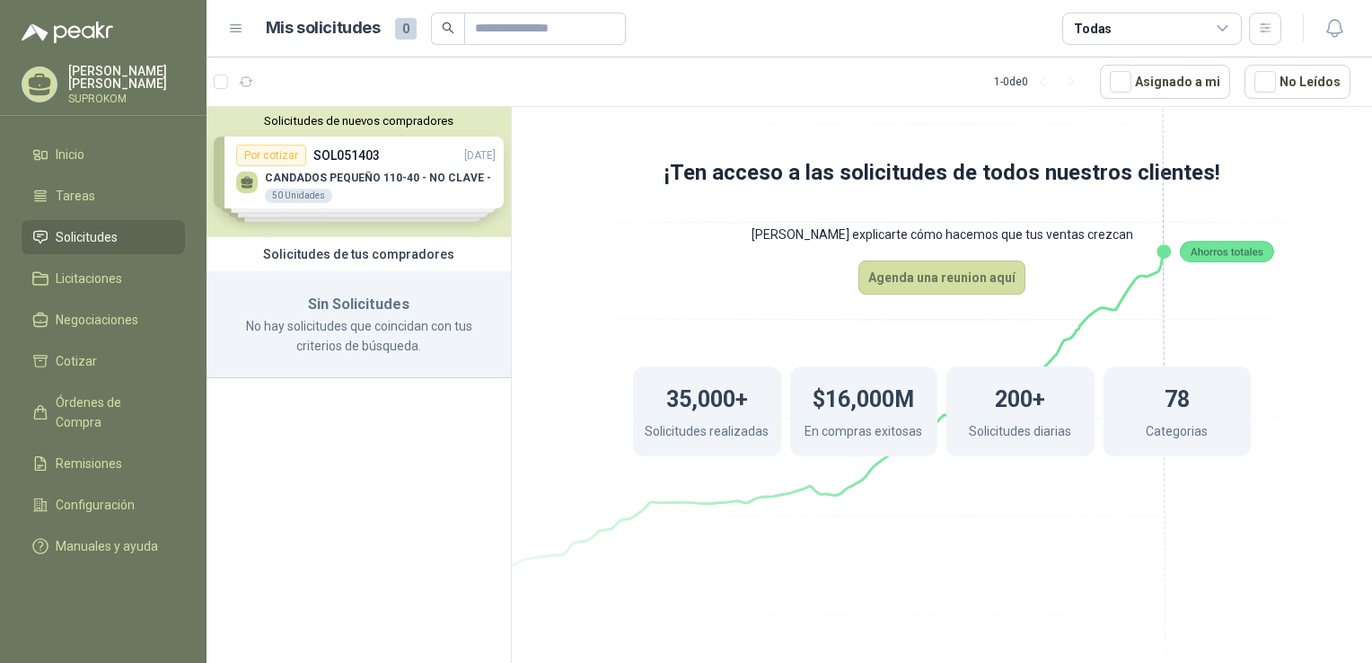
click at [402, 177] on div "Solicitudes de nuevos compradores Por cotizar SOL051403 [DATE] CANDADOS PEQUEÑO…" at bounding box center [359, 172] width 304 height 130
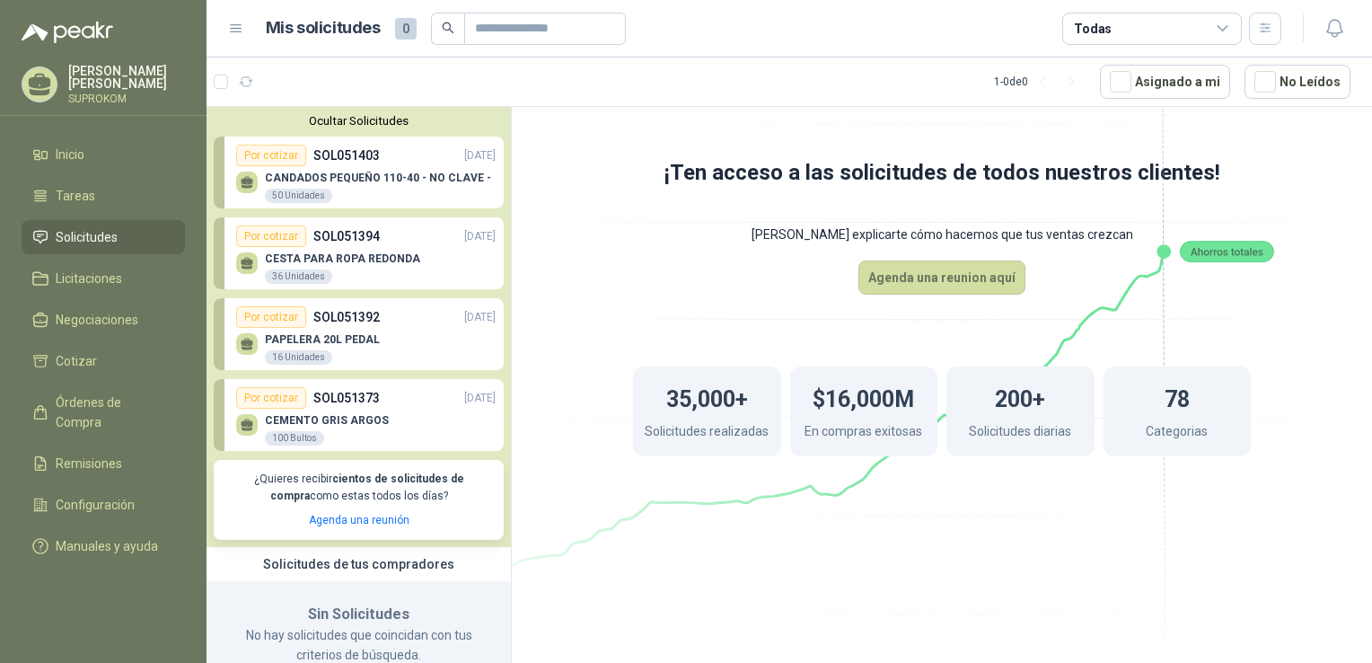
click at [356, 174] on p "CANDADOS PEQUEÑO 110-40 - NO CLAVE -" at bounding box center [378, 177] width 226 height 13
click at [251, 156] on div "Por cotizar" at bounding box center [271, 156] width 70 height 22
click at [271, 154] on div "Por cotizar" at bounding box center [271, 156] width 70 height 22
click at [272, 154] on div "Por cotizar" at bounding box center [271, 156] width 70 height 22
click at [93, 402] on span "Órdenes de Compra" at bounding box center [112, 412] width 112 height 40
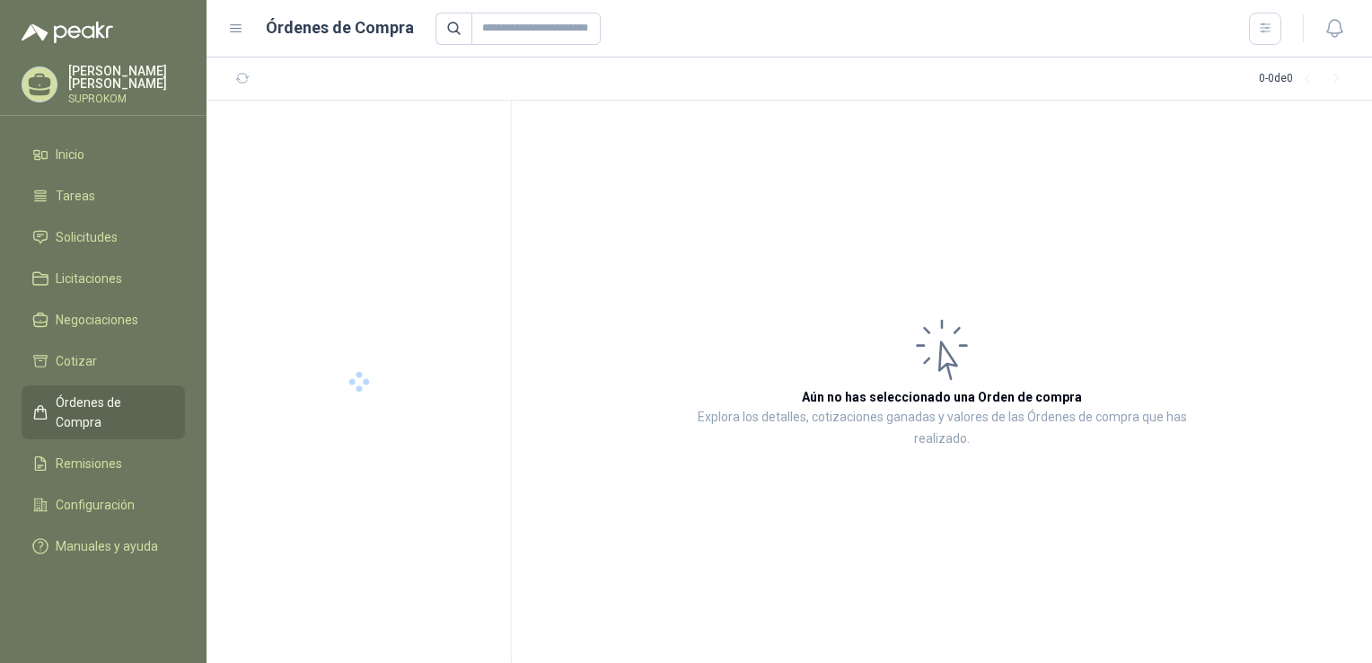
click at [94, 400] on span "Órdenes de Compra" at bounding box center [112, 412] width 112 height 40
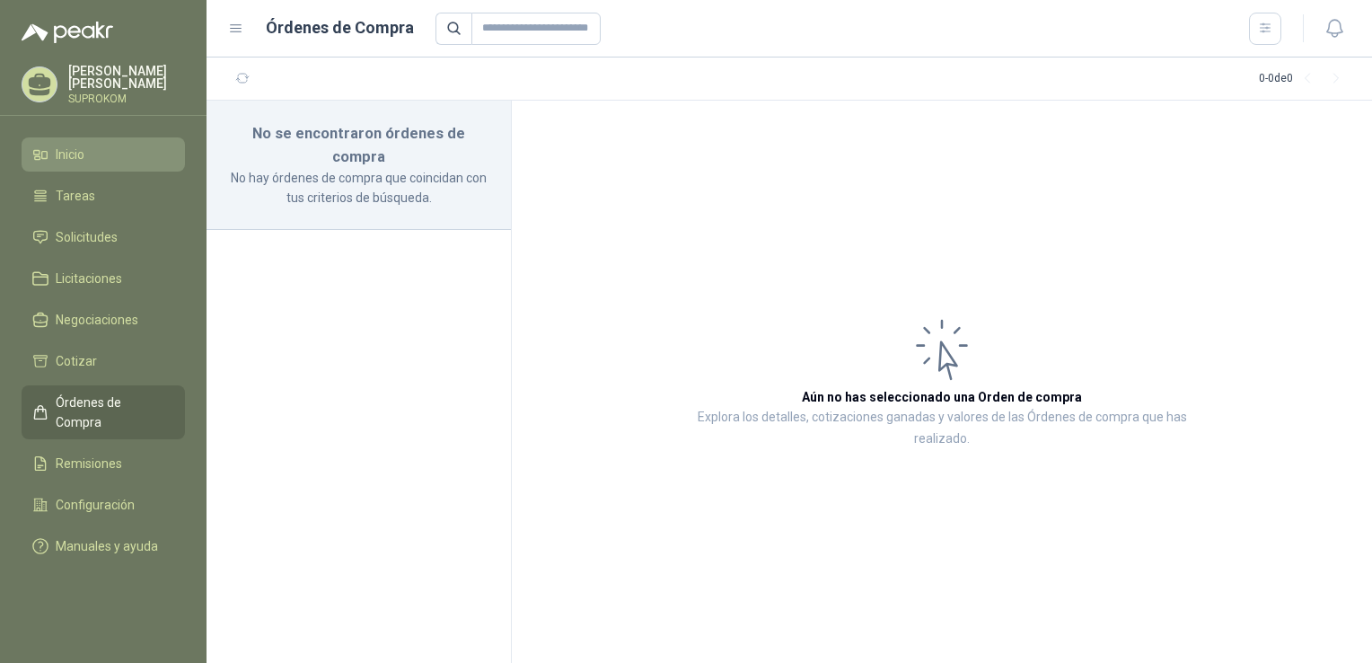
click at [104, 157] on li "Inicio" at bounding box center [103, 155] width 142 height 20
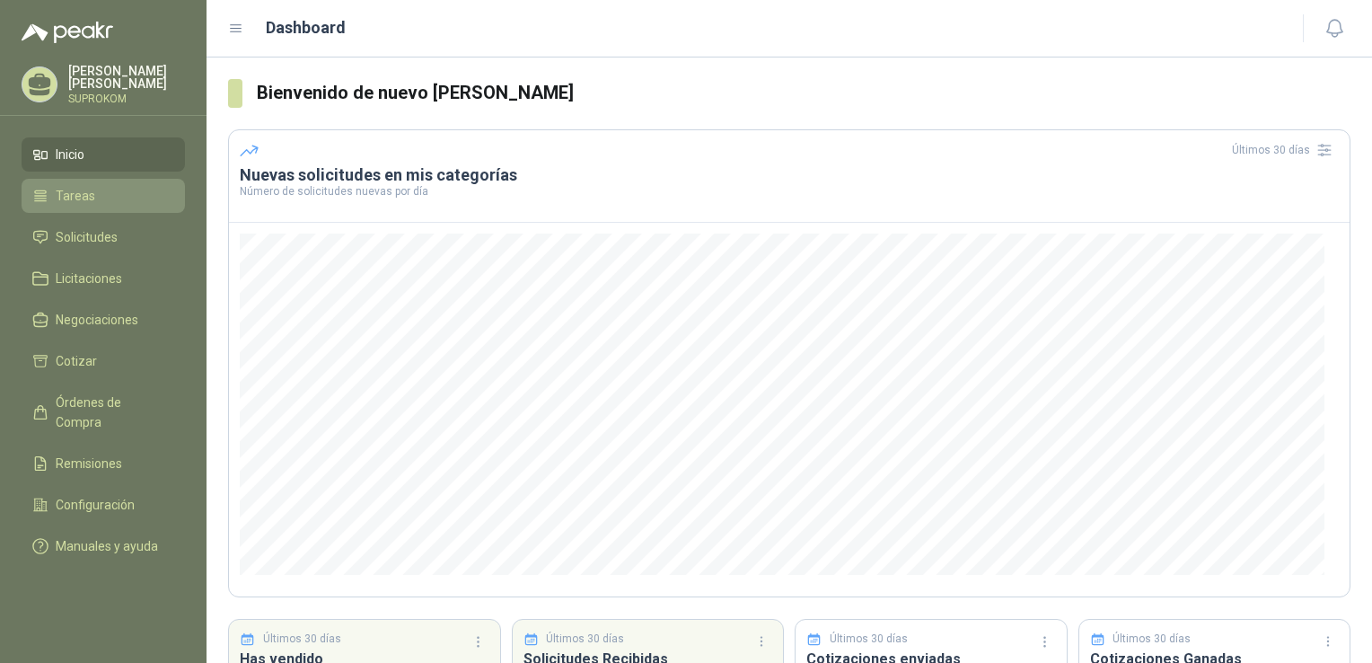
click at [64, 189] on span "Tareas" at bounding box center [76, 196] width 40 height 20
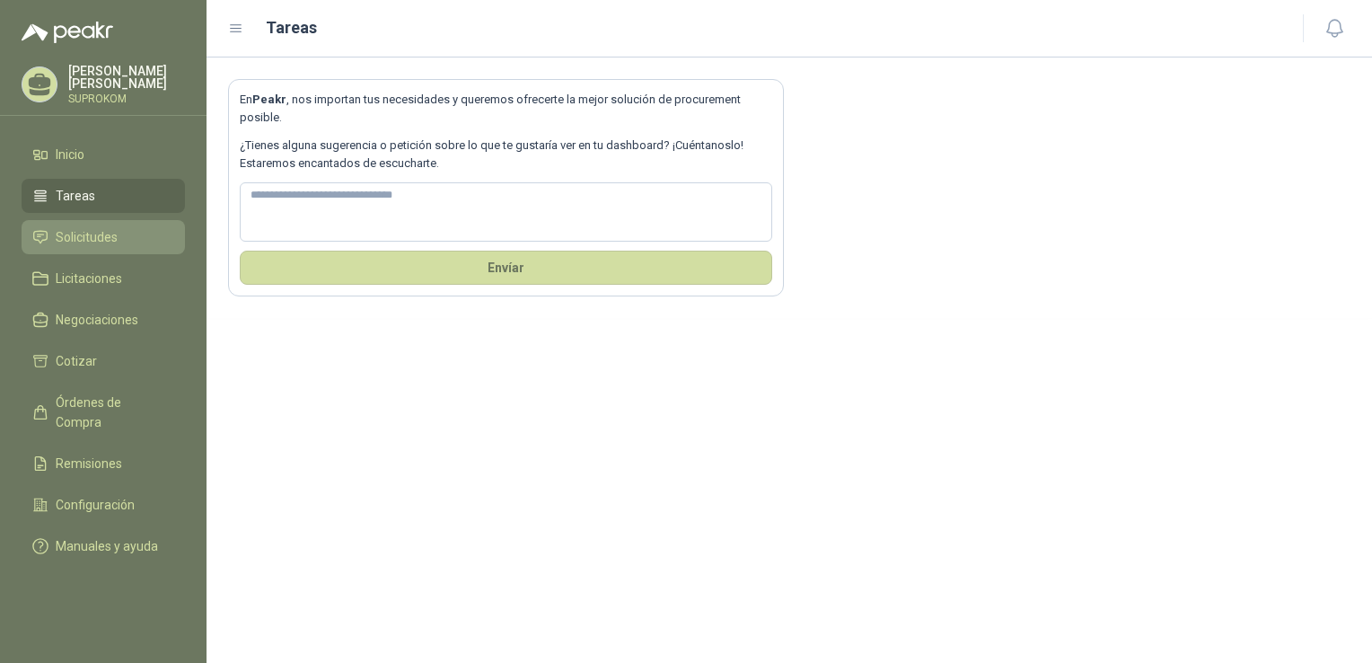
click at [79, 244] on span "Solicitudes" at bounding box center [87, 237] width 62 height 20
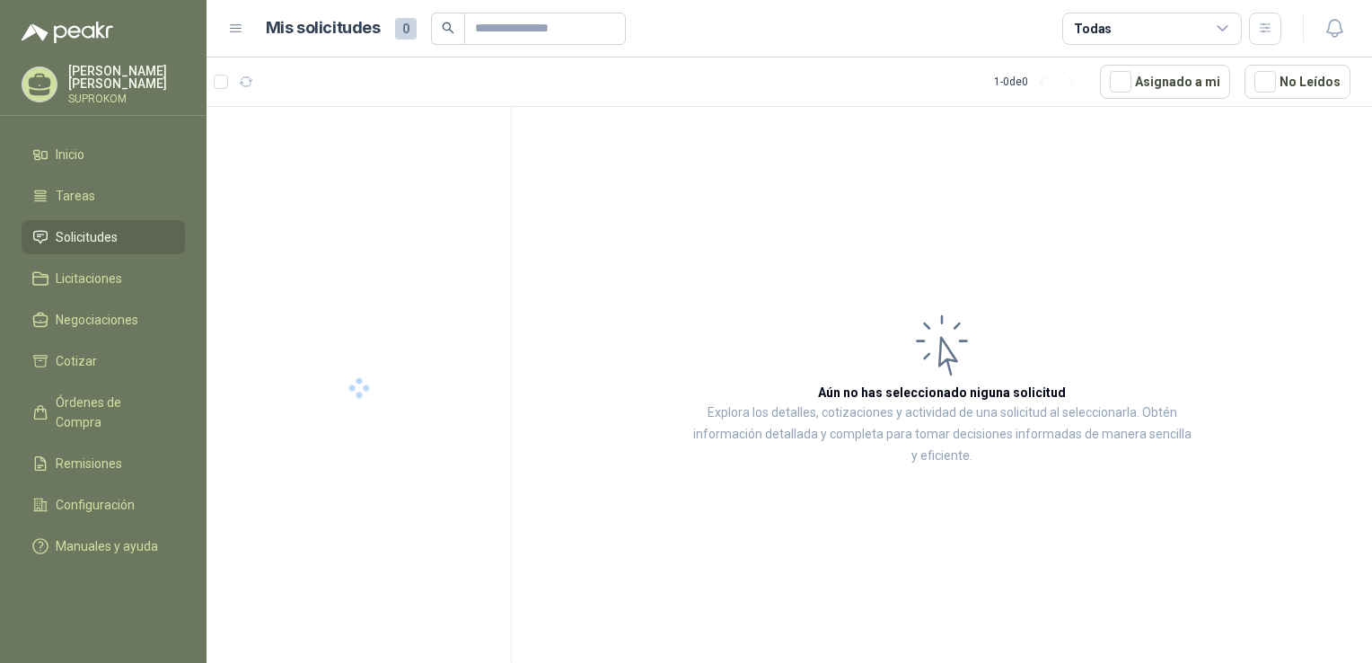
click at [82, 235] on span "Solicitudes" at bounding box center [87, 237] width 62 height 20
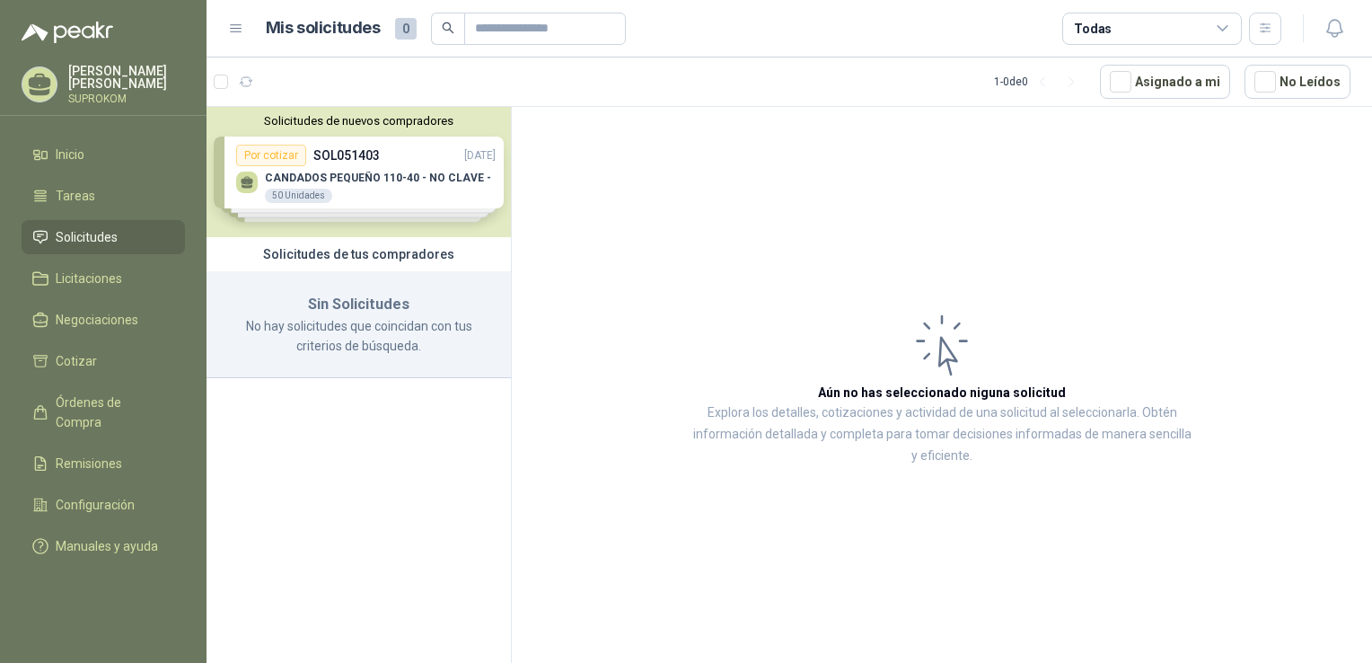
click at [419, 183] on div "Solicitudes de nuevos compradores Por cotizar SOL051403 [DATE] CANDADOS PEQUEÑO…" at bounding box center [359, 172] width 304 height 130
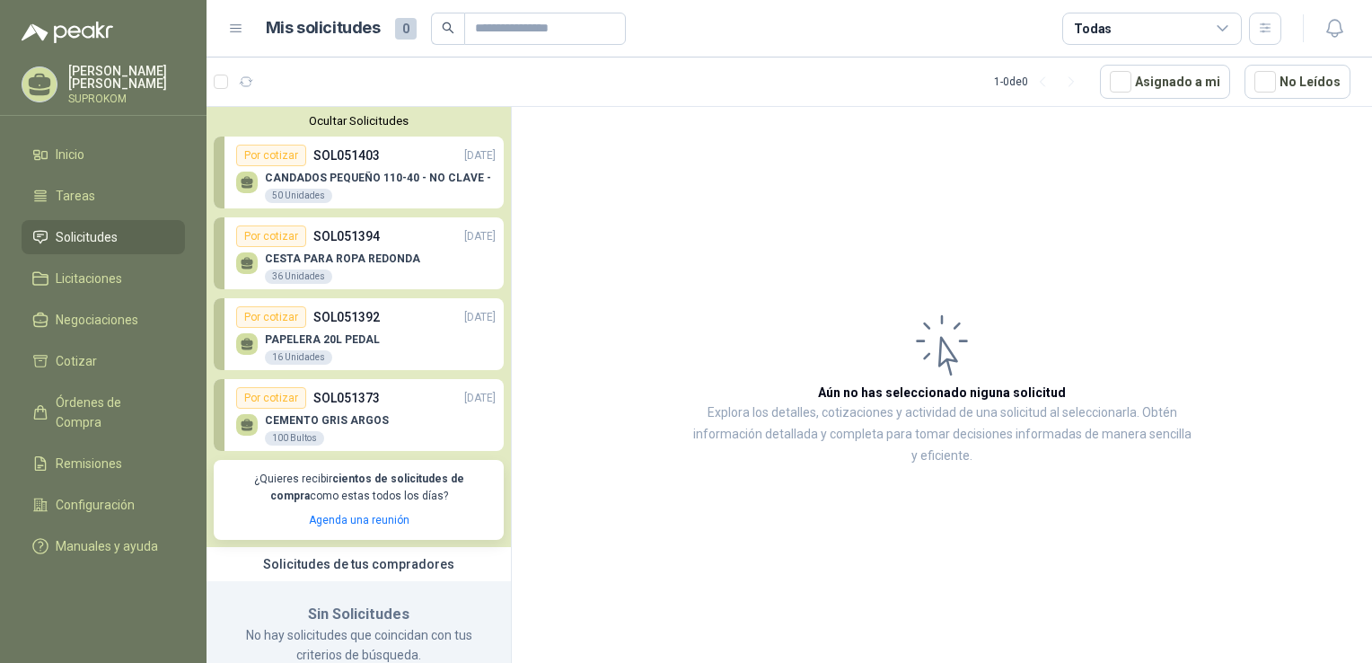
click at [269, 151] on div "Por cotizar" at bounding box center [271, 156] width 70 height 22
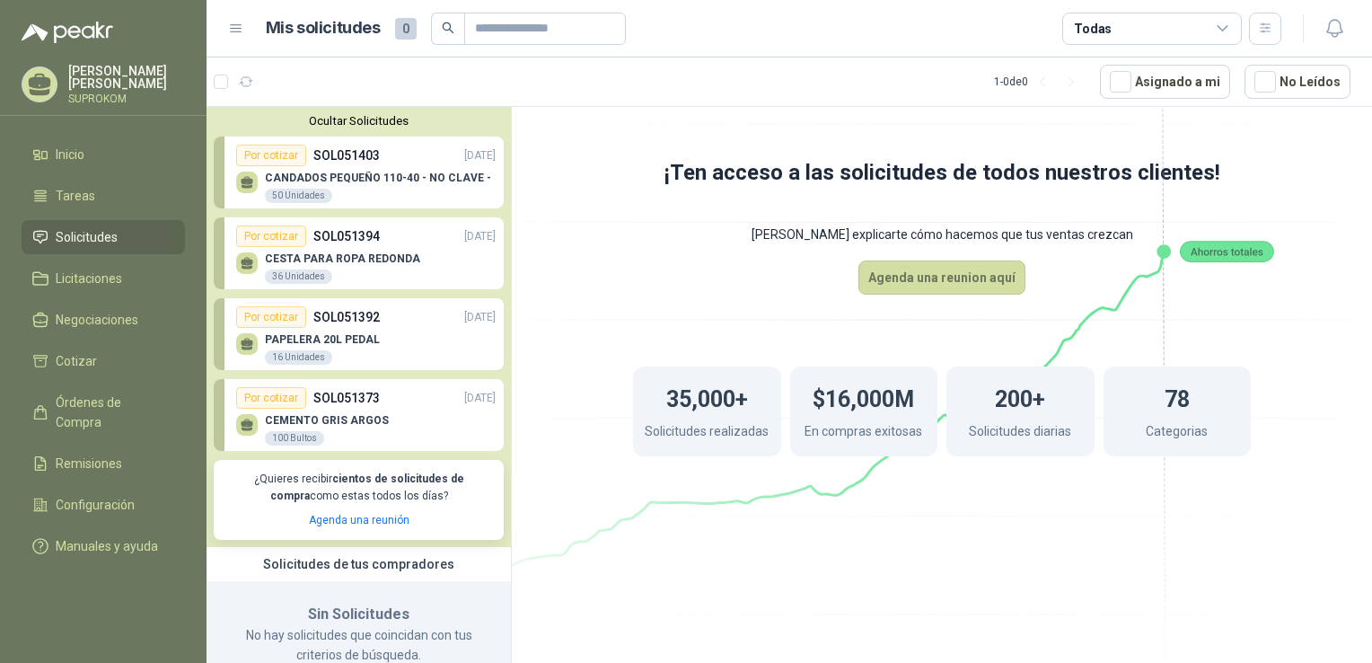
click at [272, 151] on div "Por cotizar" at bounding box center [271, 156] width 70 height 22
click at [273, 149] on div "Por cotizar" at bounding box center [271, 156] width 70 height 22
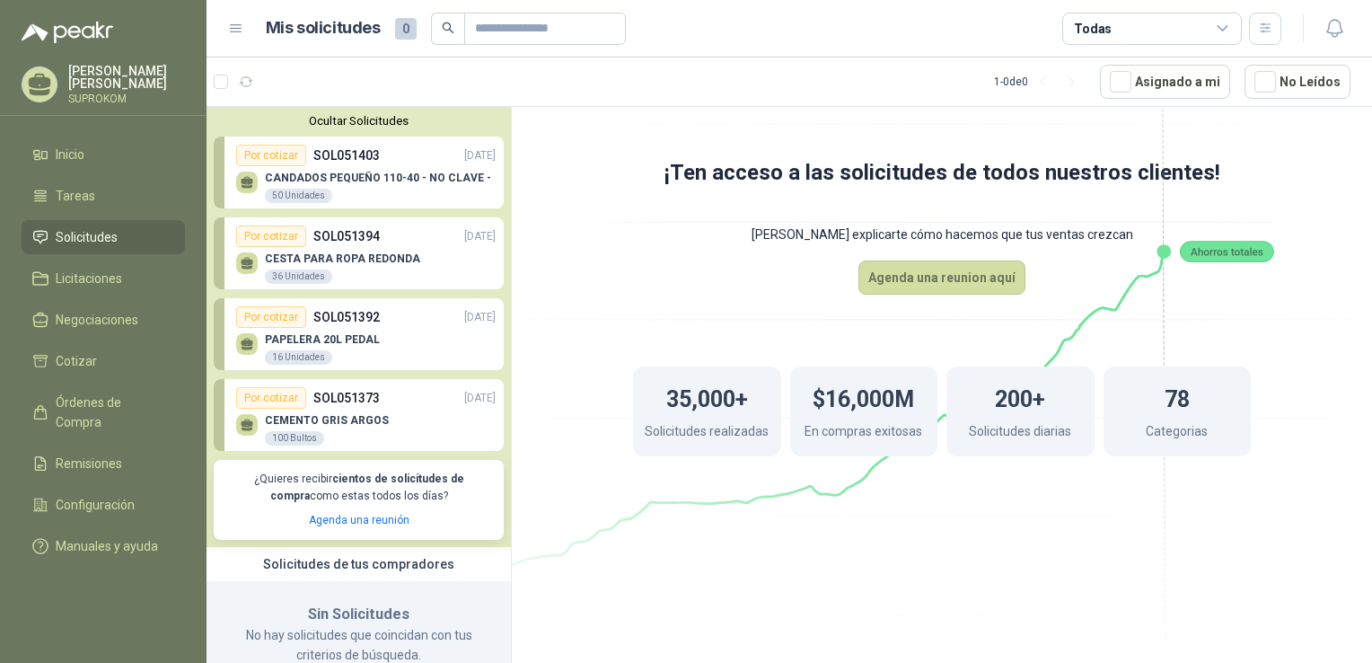
click at [273, 149] on div "Por cotizar" at bounding box center [271, 156] width 70 height 22
click at [338, 260] on p "CESTA PARA ROPA REDONDA" at bounding box center [342, 258] width 155 height 13
click at [292, 350] on div "PAPELERA 20L PEDAL 16 Unidades" at bounding box center [322, 349] width 115 height 32
